Goal: Task Accomplishment & Management: Complete application form

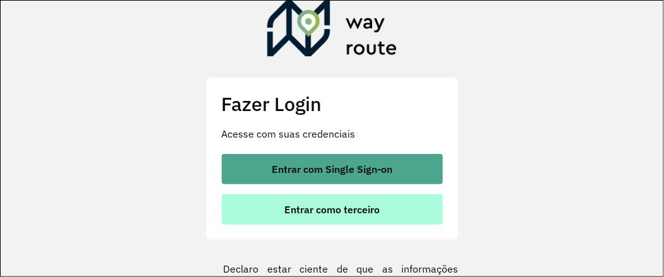
click at [332, 218] on button "Entrar como terceiro" at bounding box center [332, 210] width 221 height 30
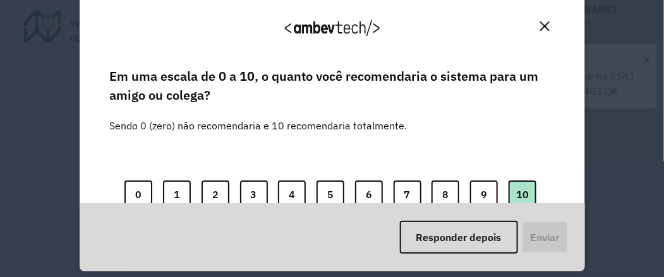
click at [518, 184] on button "10" at bounding box center [523, 195] width 28 height 28
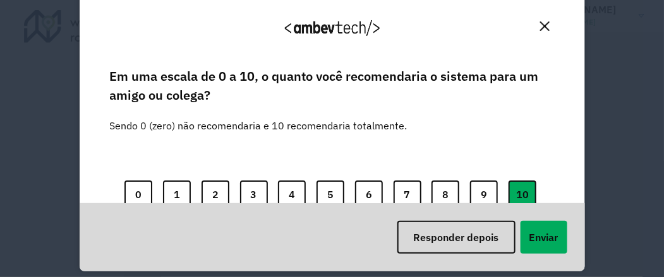
click at [533, 221] on div "Responder depois Enviar" at bounding box center [333, 238] width 506 height 68
click at [535, 231] on button "Enviar" at bounding box center [544, 237] width 47 height 33
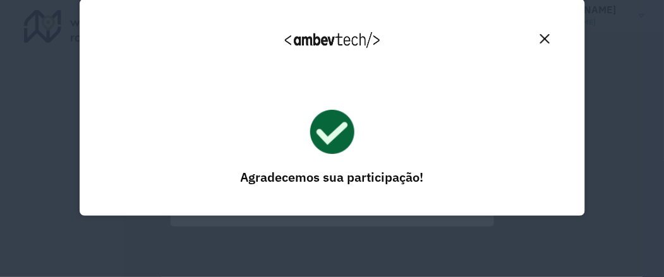
click at [545, 37] on img "Close" at bounding box center [544, 38] width 9 height 9
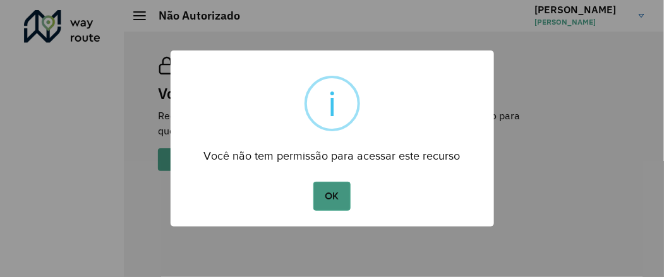
click at [331, 187] on button "OK" at bounding box center [332, 196] width 37 height 29
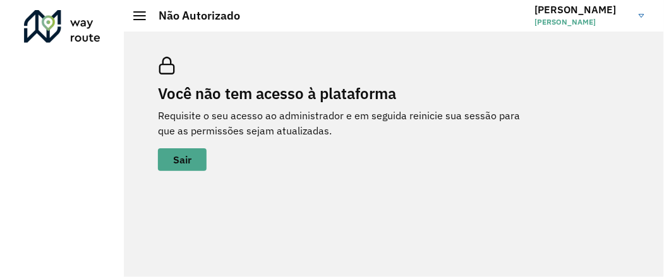
click at [137, 16] on div at bounding box center [139, 15] width 13 height 9
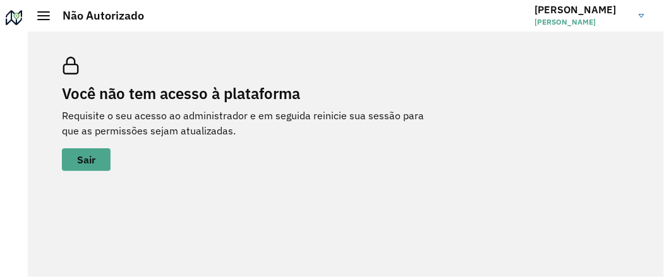
click at [51, 18] on h2 "Não Autorizado" at bounding box center [97, 16] width 94 height 14
click at [40, 15] on span at bounding box center [43, 15] width 13 height 1
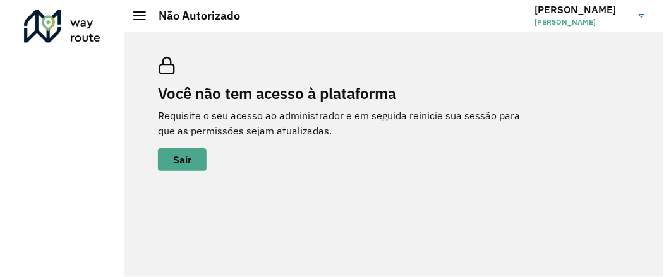
click at [645, 13] on link "[PERSON_NAME]" at bounding box center [594, 15] width 119 height 33
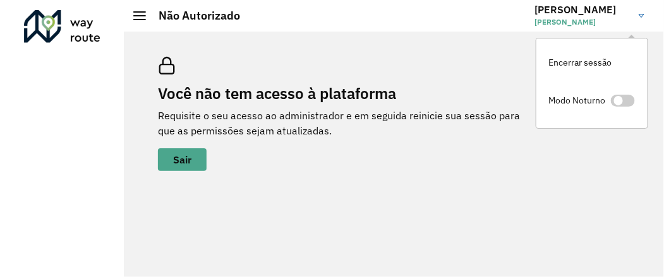
click at [421, 47] on div "Você não tem acesso à plataforma Requisite o seu acesso ao administrador e em s…" at bounding box center [394, 114] width 502 height 145
